Goal: Information Seeking & Learning: Find specific fact

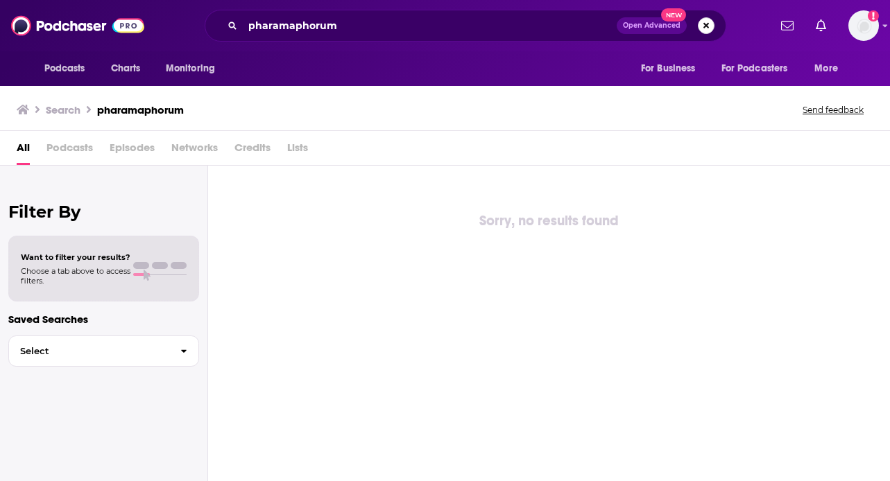
click at [701, 27] on button "Search podcasts, credits, & more..." at bounding box center [706, 25] width 17 height 17
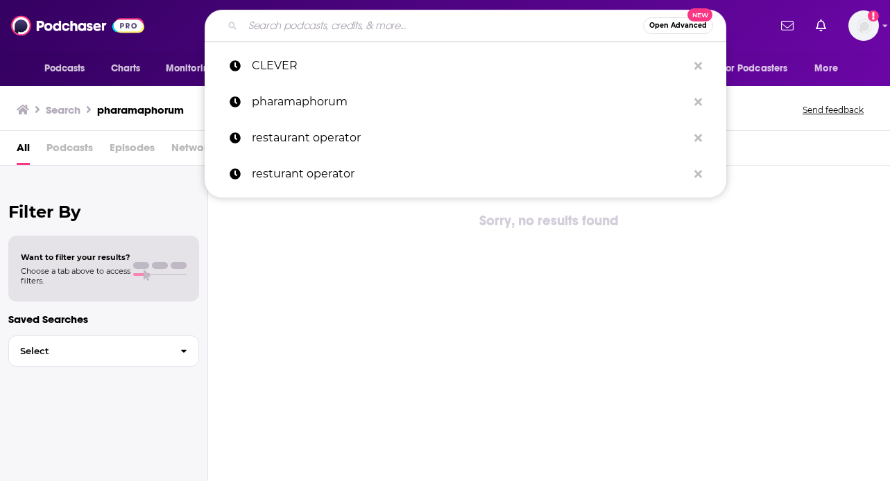
paste input "Fabulist"
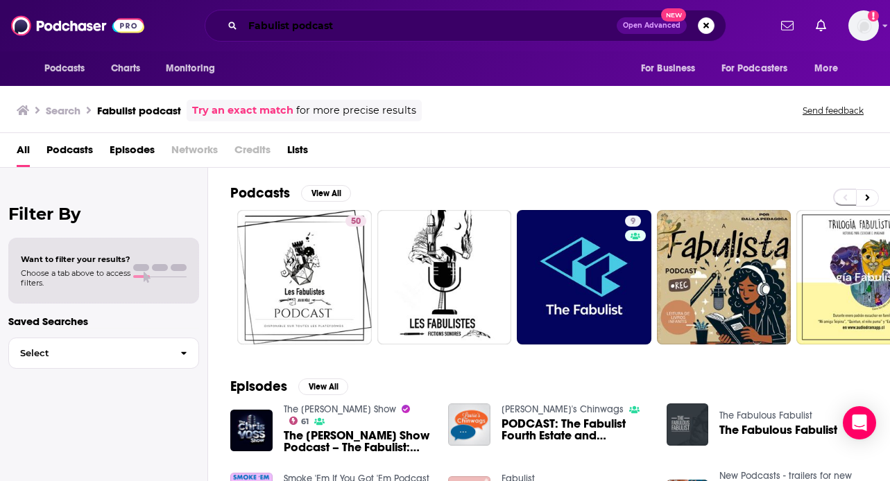
click at [461, 19] on input "Fabulist podcast" at bounding box center [430, 26] width 374 height 22
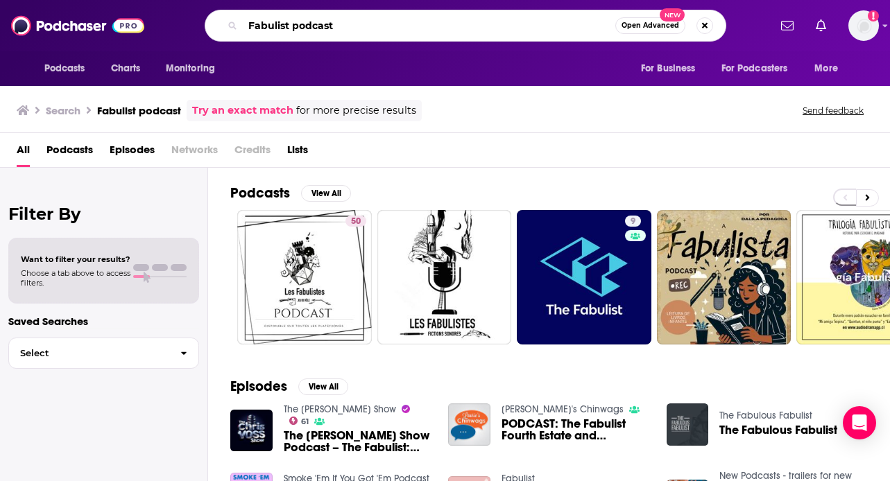
drag, startPoint x: 294, startPoint y: 28, endPoint x: 332, endPoint y: 27, distance: 38.2
click at [331, 27] on input "Fabulist podcast" at bounding box center [429, 26] width 372 height 22
type input "Fabulist hosted by [PERSON_NAME]"
